Goal: Task Accomplishment & Management: Manage account settings

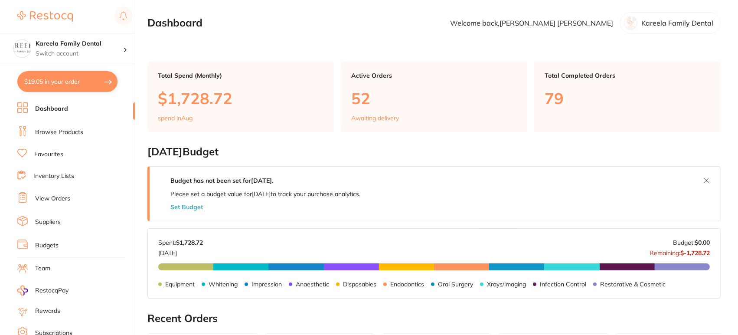
click at [65, 128] on link "Browse Products" at bounding box center [59, 132] width 48 height 9
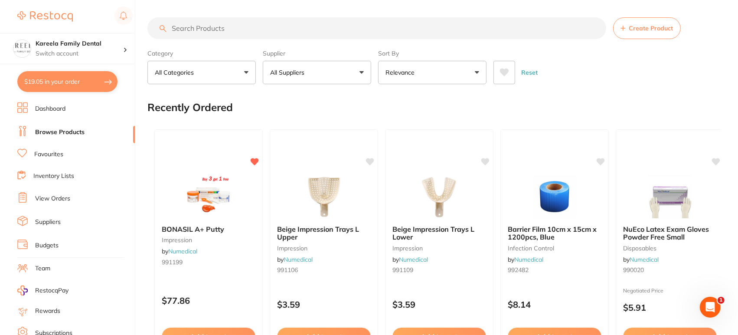
click at [52, 82] on button "$19.05 in your order" at bounding box center [67, 81] width 100 height 21
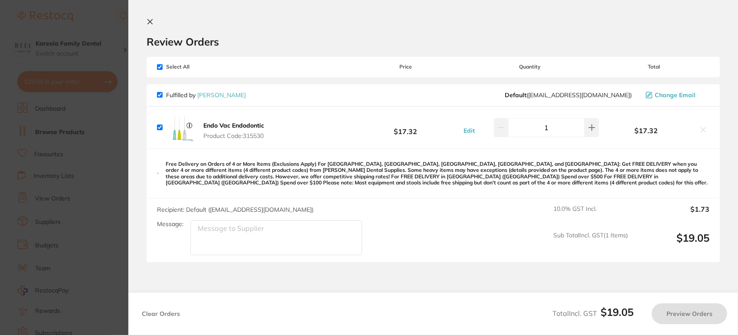
checkbox input "true"
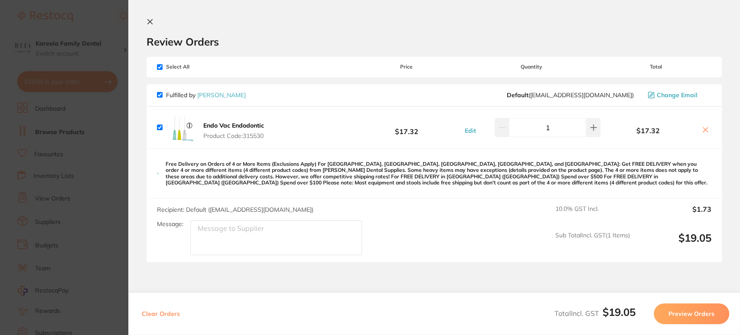
scroll to position [46, 0]
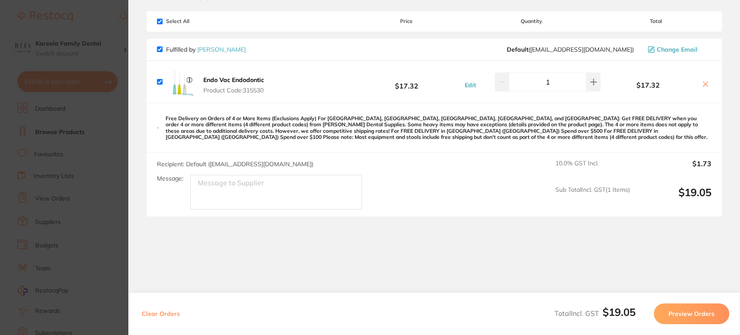
click at [102, 50] on section "Update RRP Set your pre negotiated price for this item. Item Agreed RRP (excl. …" at bounding box center [370, 167] width 740 height 335
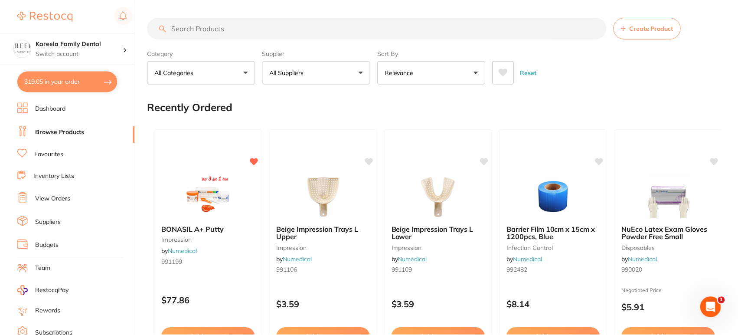
scroll to position [622, 0]
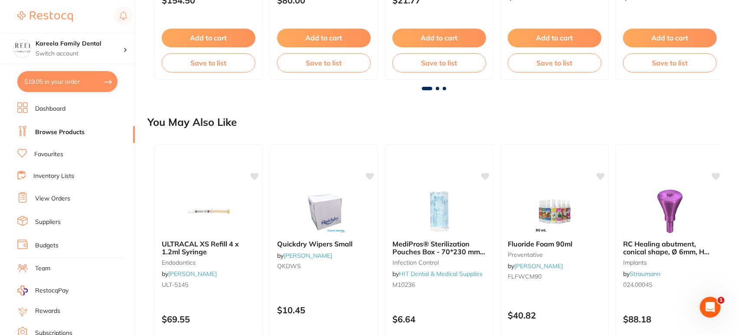
click at [51, 198] on link "View Orders" at bounding box center [52, 198] width 35 height 9
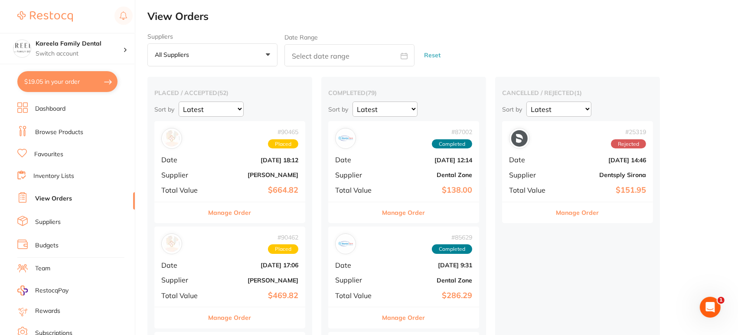
click at [271, 169] on div "# 90465 Placed Date [DATE] 18:12 Supplier [PERSON_NAME] Total Value $664.82" at bounding box center [229, 161] width 151 height 80
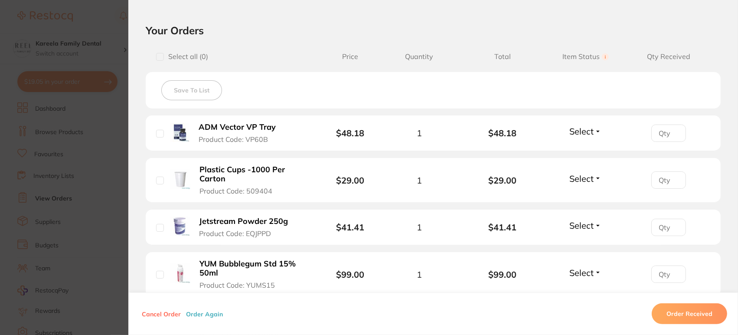
scroll to position [191, 0]
